Goal: Information Seeking & Learning: Learn about a topic

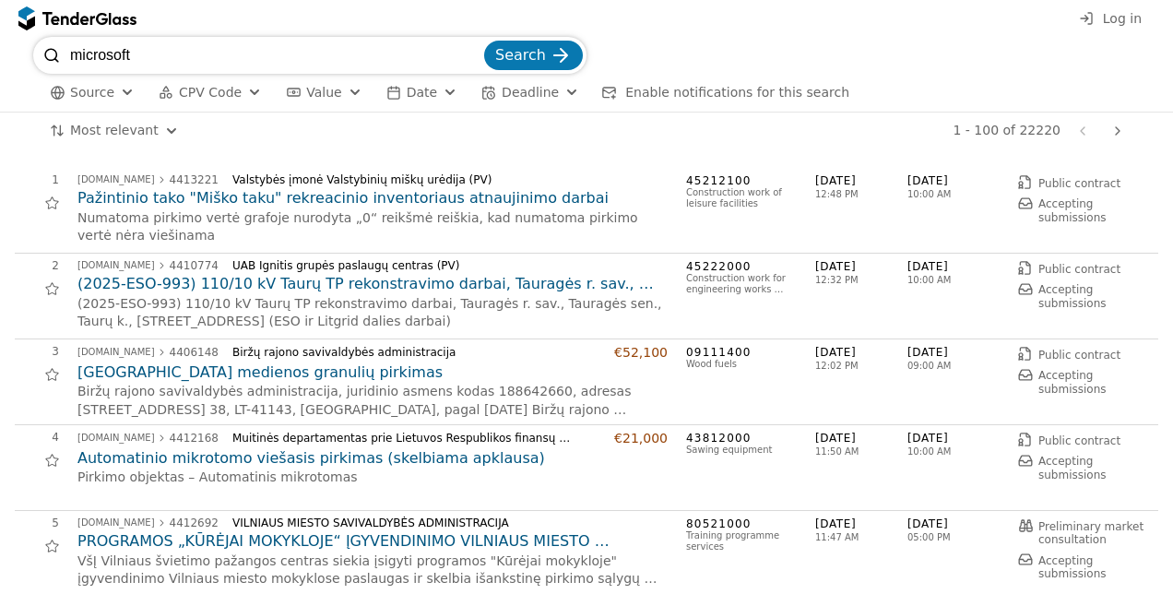
type input "microsoft"
click at [484, 41] on button "Search" at bounding box center [533, 56] width 99 height 30
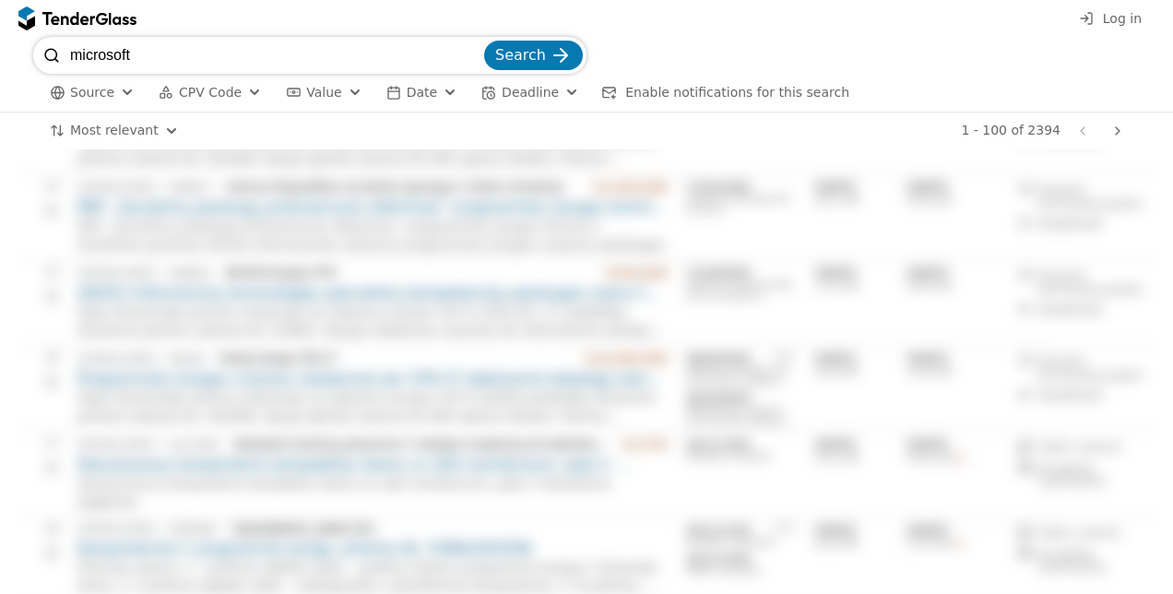
scroll to position [1660, 0]
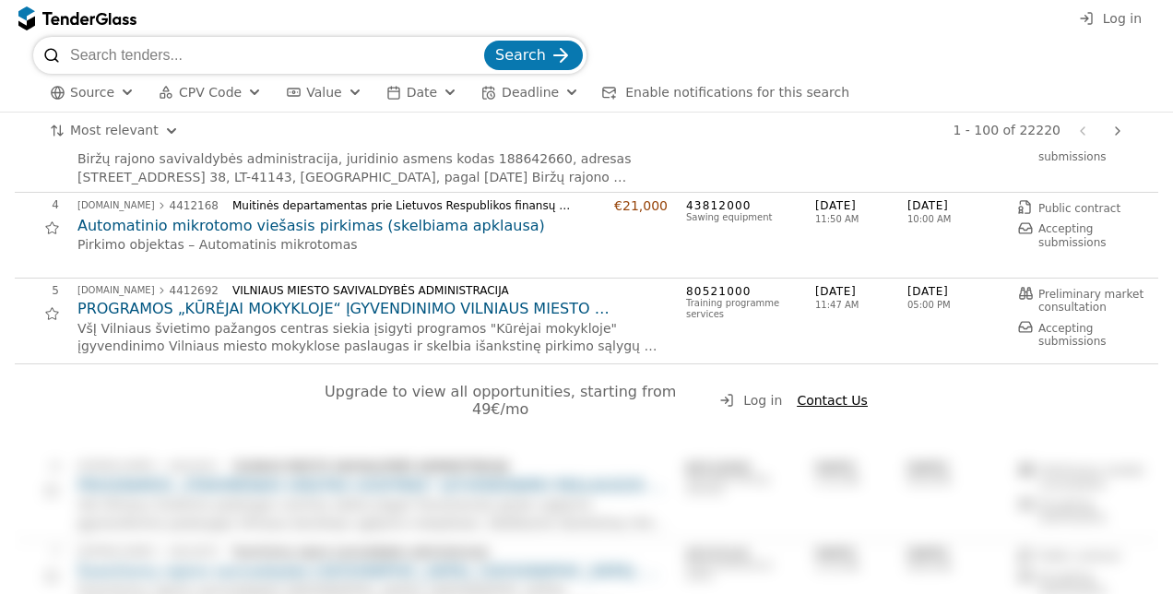
scroll to position [277, 0]
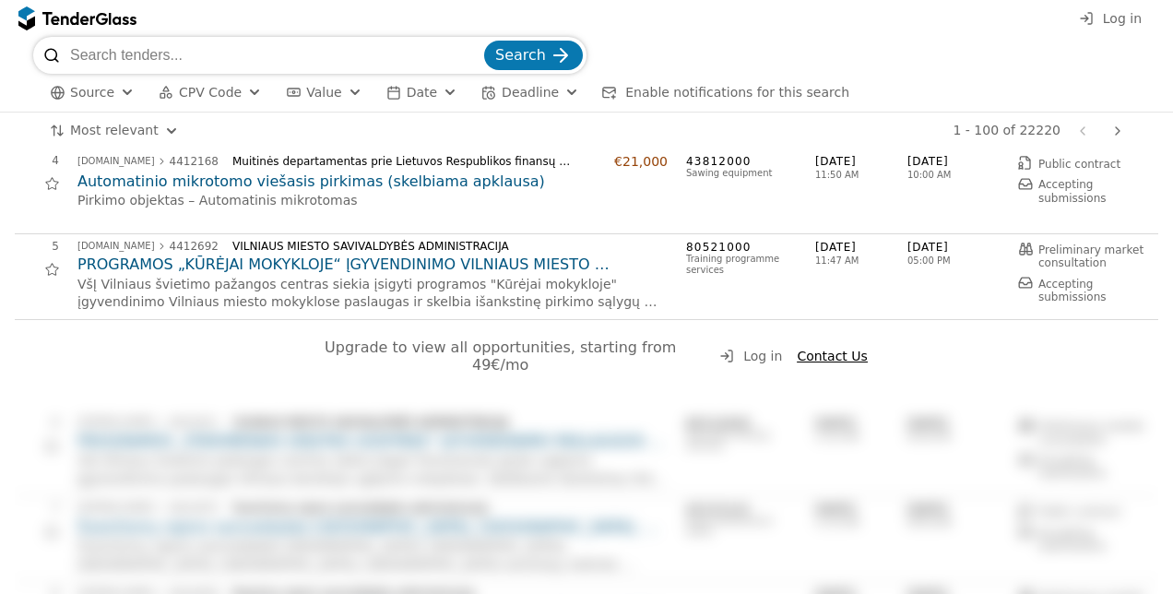
click at [212, 33] on div "Log in" at bounding box center [586, 18] width 1173 height 37
click at [212, 52] on input "search" at bounding box center [275, 55] width 410 height 37
type input "CRM"
click at [484, 41] on button "Search" at bounding box center [533, 56] width 99 height 30
